Goal: Information Seeking & Learning: Learn about a topic

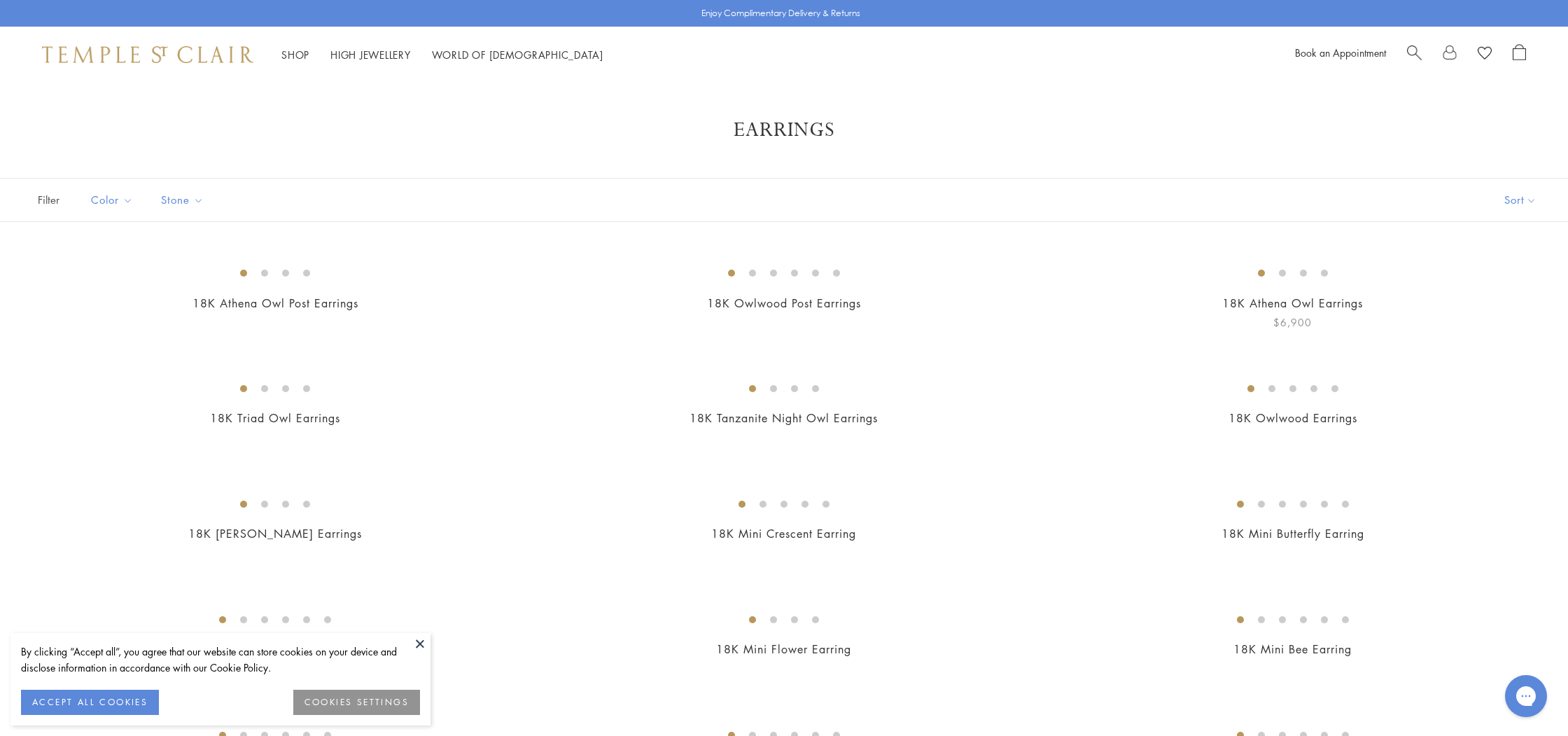
click at [0, 0] on img at bounding box center [0, 0] width 0 height 0
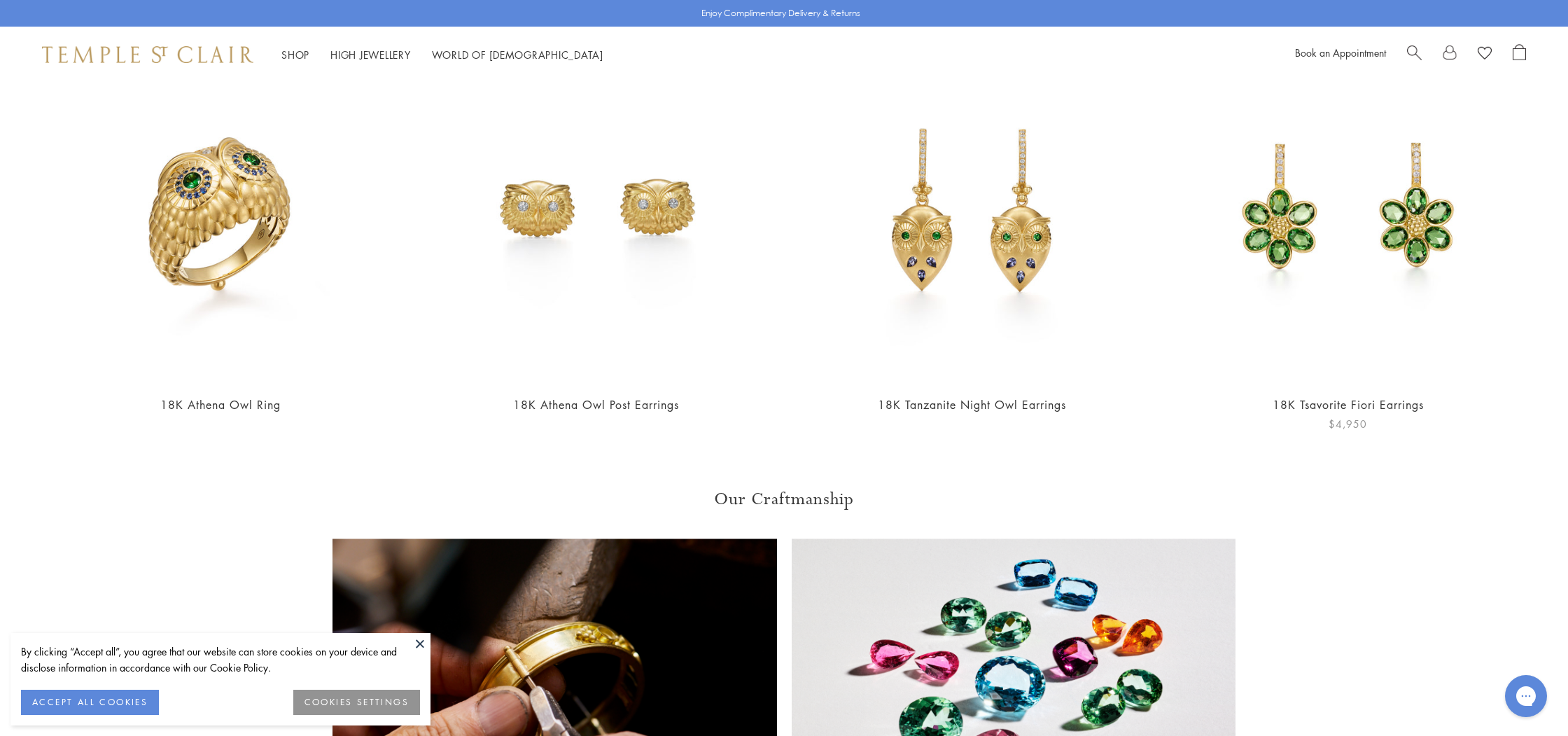
scroll to position [3090, 0]
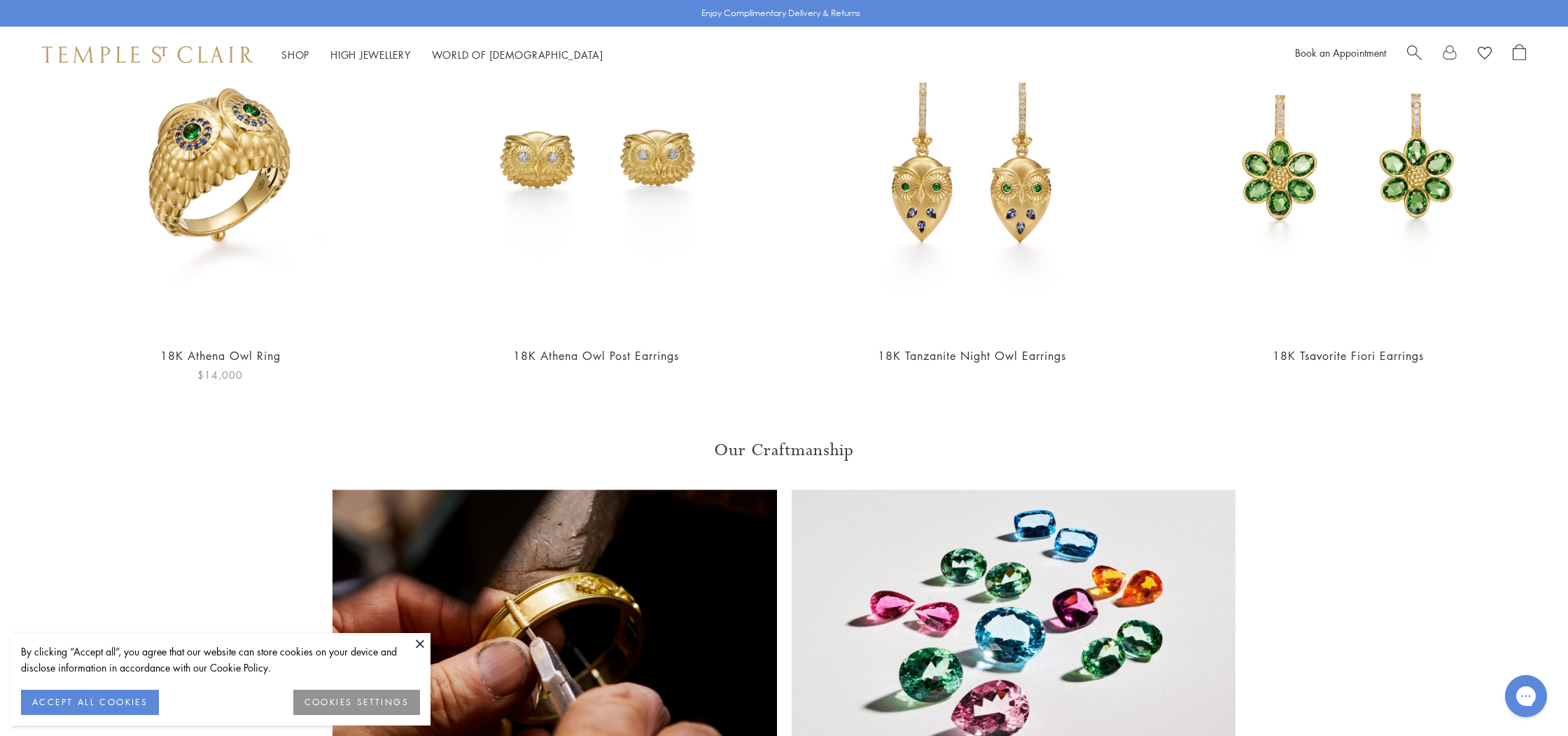
click at [277, 195] on img at bounding box center [220, 160] width 348 height 348
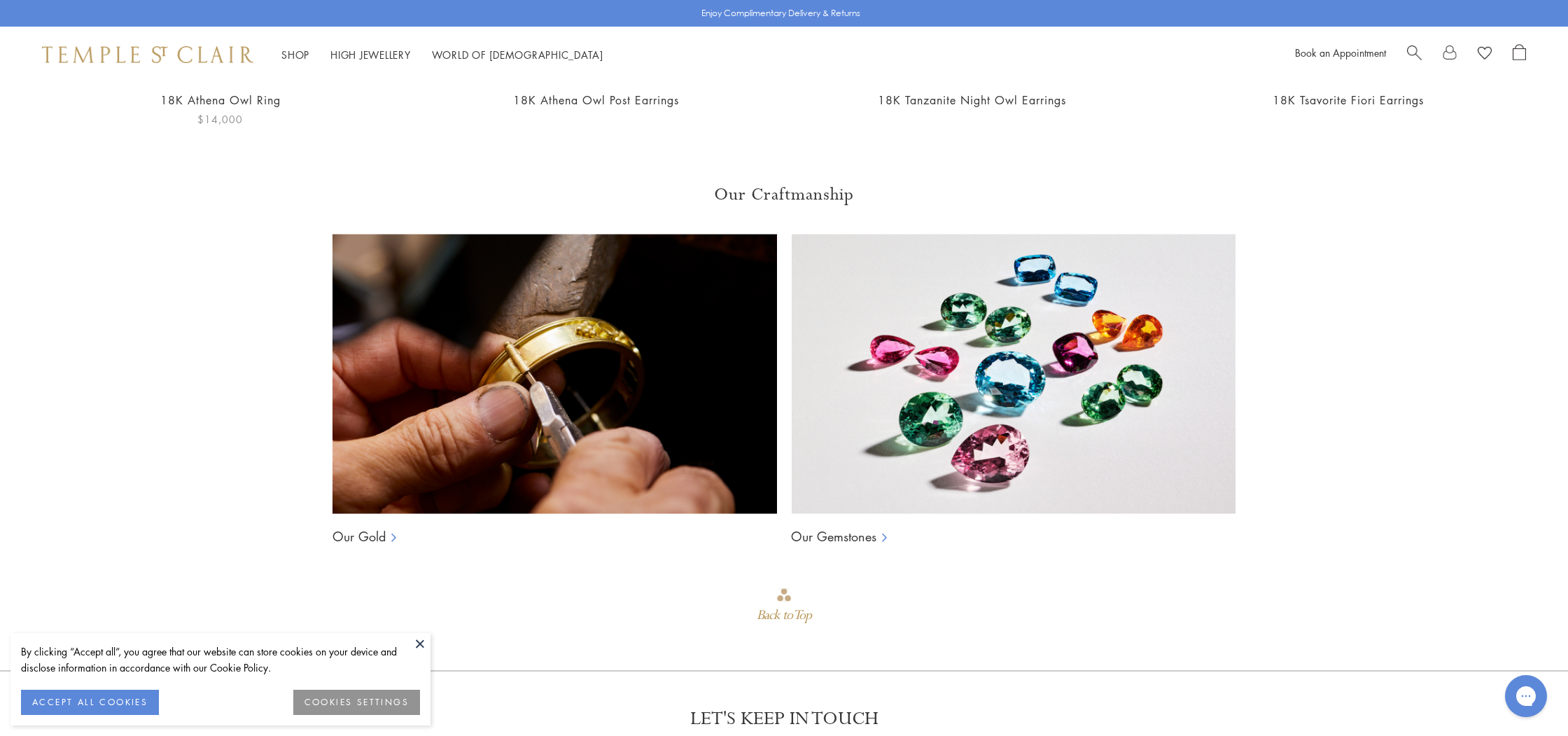
scroll to position [3150, 0]
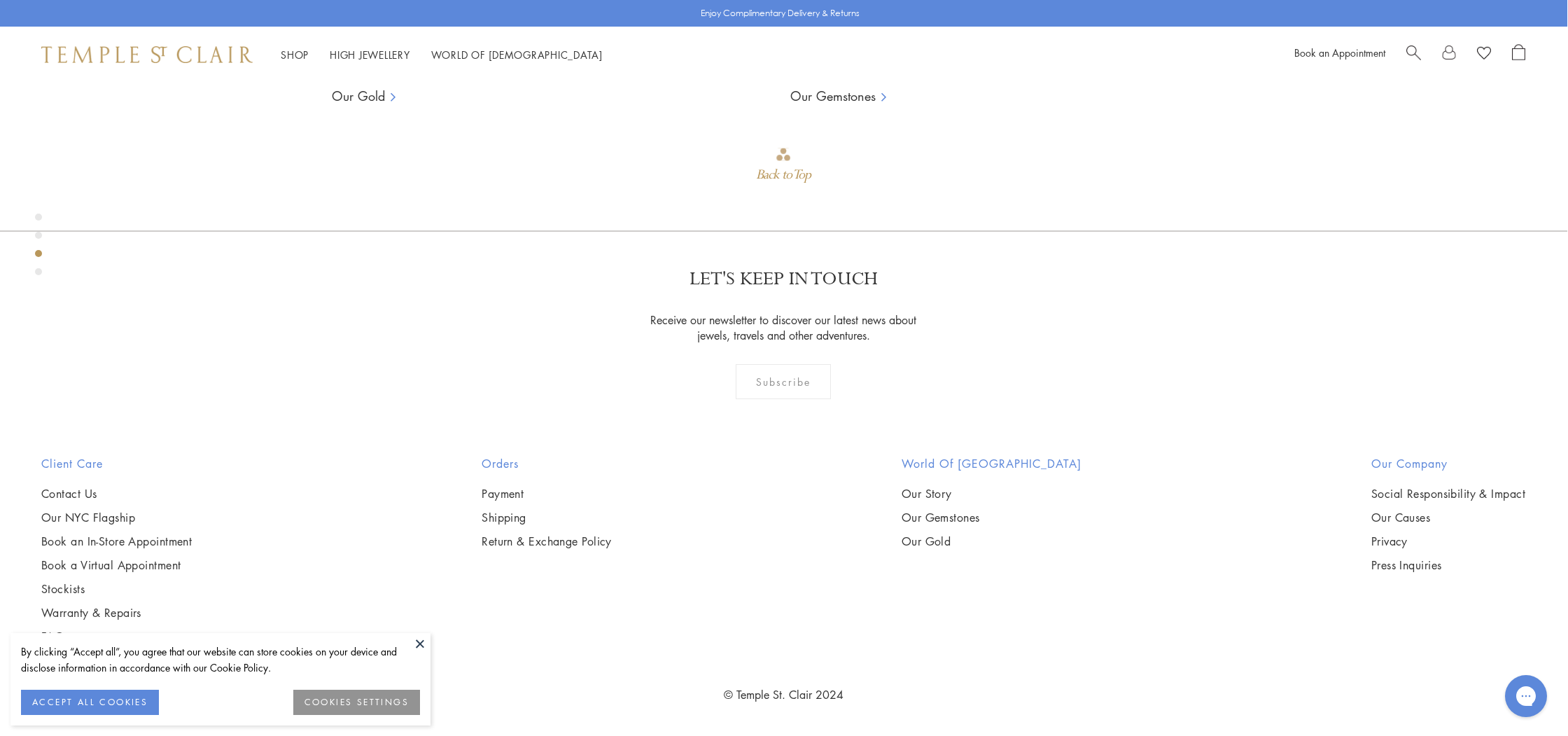
scroll to position [2000, 1]
